Goal: Task Accomplishment & Management: Use online tool/utility

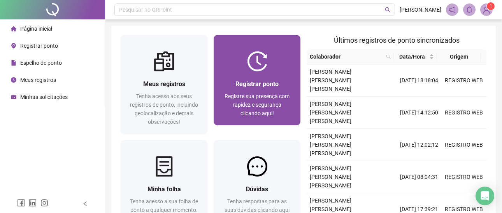
click at [263, 71] on img at bounding box center [257, 61] width 20 height 20
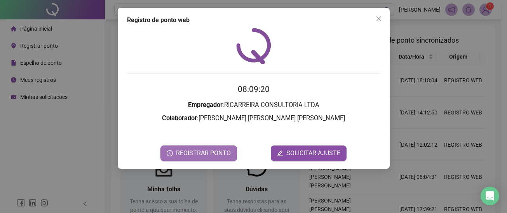
click at [222, 150] on span "REGISTRAR PONTO" at bounding box center [203, 153] width 55 height 9
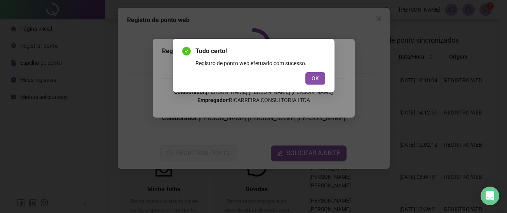
click at [303, 82] on div "OK" at bounding box center [253, 78] width 143 height 12
click at [313, 80] on span "OK" at bounding box center [315, 78] width 7 height 9
click at [313, 80] on div "Tudo certo! Registro de ponto web efetuado com sucesso. OK" at bounding box center [253, 106] width 507 height 213
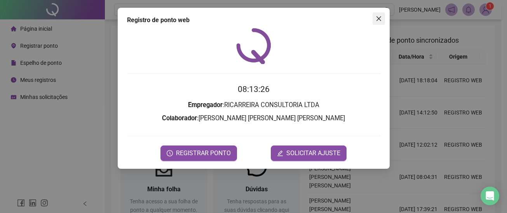
click at [381, 16] on icon "close" at bounding box center [379, 19] width 6 height 6
